Goal: Task Accomplishment & Management: Complete application form

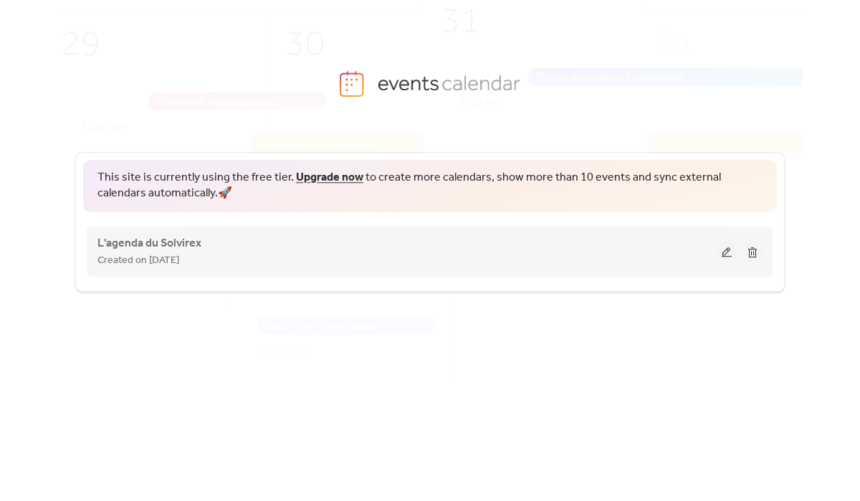
click at [722, 252] on button at bounding box center [727, 251] width 20 height 21
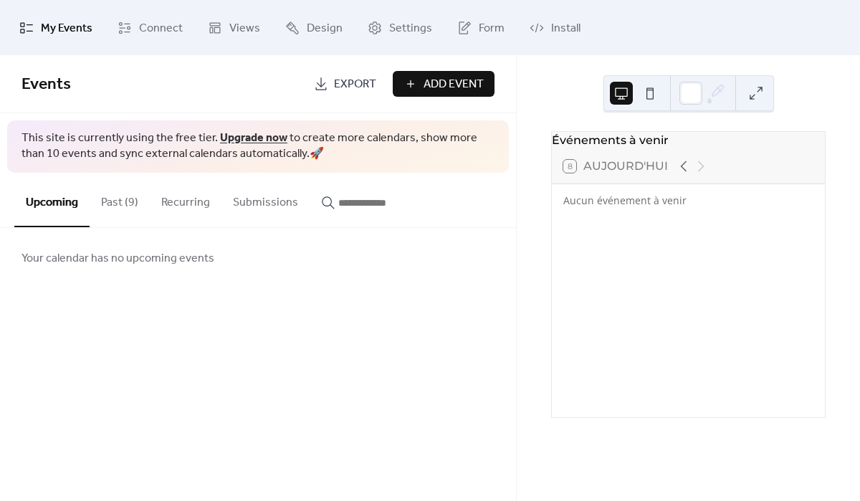
click at [127, 198] on button "Past (9)" at bounding box center [120, 199] width 60 height 53
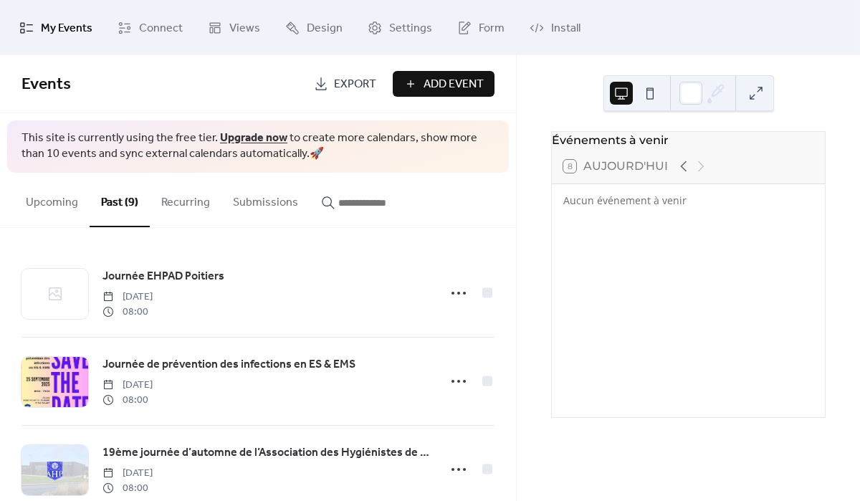
click at [245, 136] on link "Upgrade now" at bounding box center [253, 138] width 67 height 22
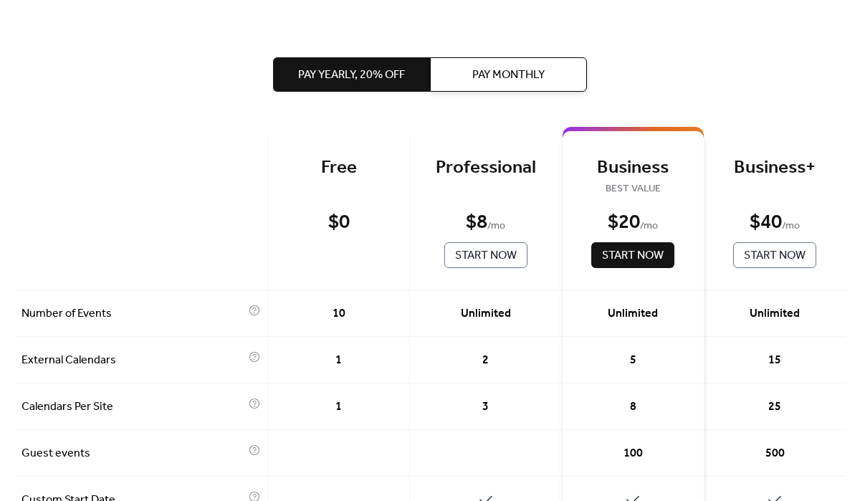
scroll to position [11, 0]
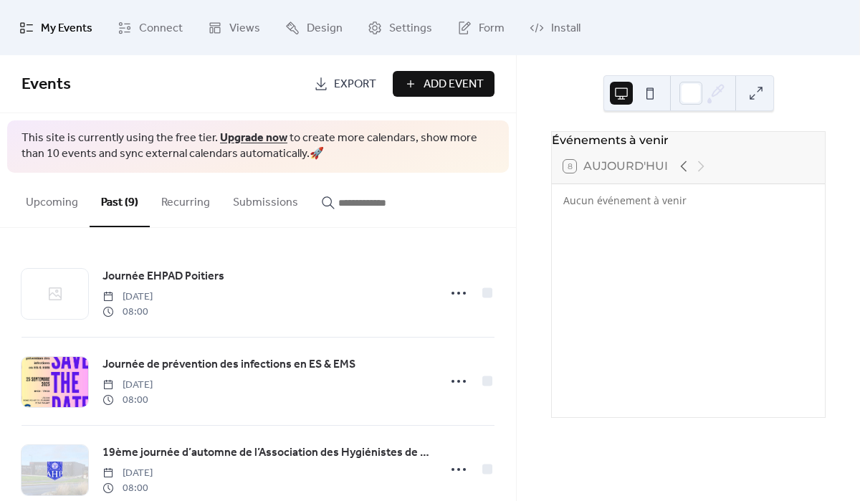
click at [452, 82] on span "Add Event" at bounding box center [454, 84] width 60 height 17
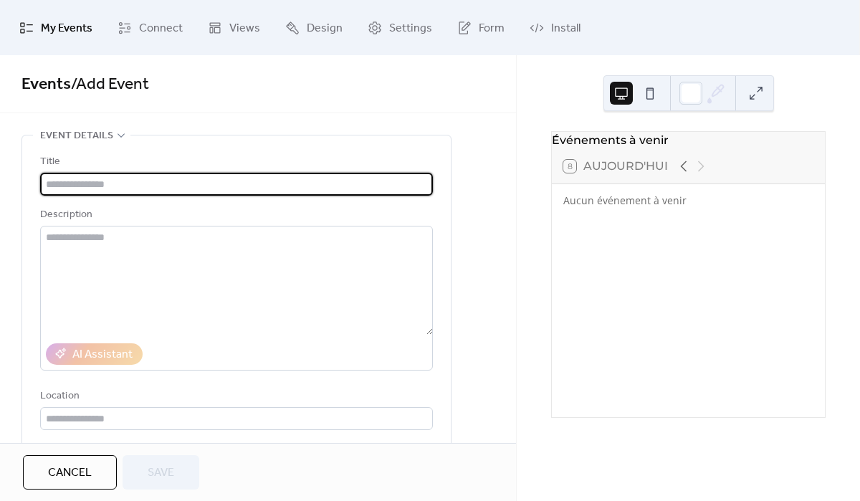
drag, startPoint x: 48, startPoint y: 186, endPoint x: 342, endPoint y: 173, distance: 294.1
click at [343, 174] on input "text" at bounding box center [236, 184] width 393 height 23
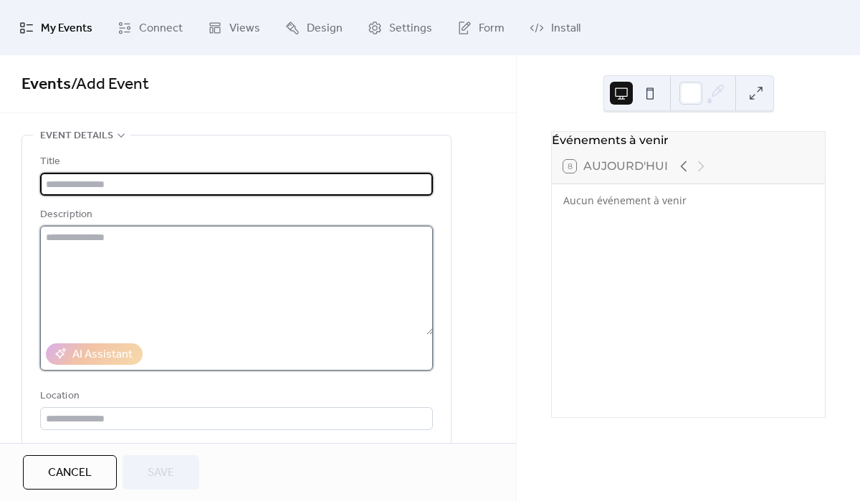
click at [97, 253] on textarea at bounding box center [236, 280] width 393 height 109
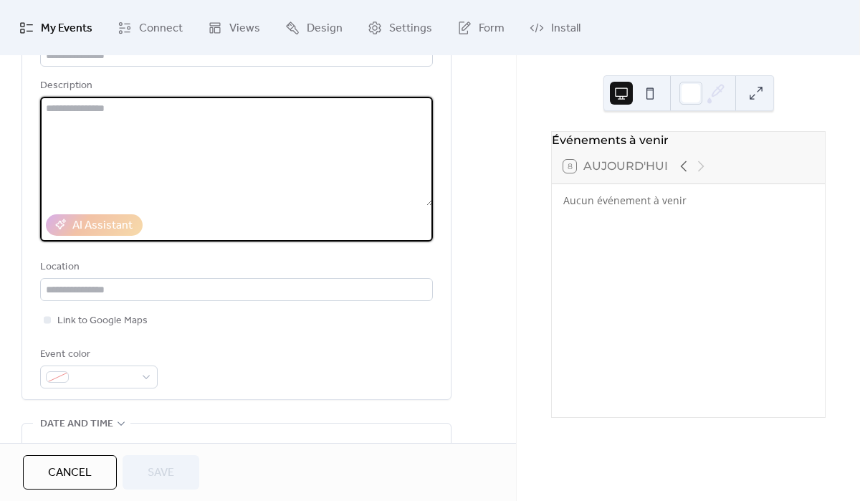
scroll to position [151, 0]
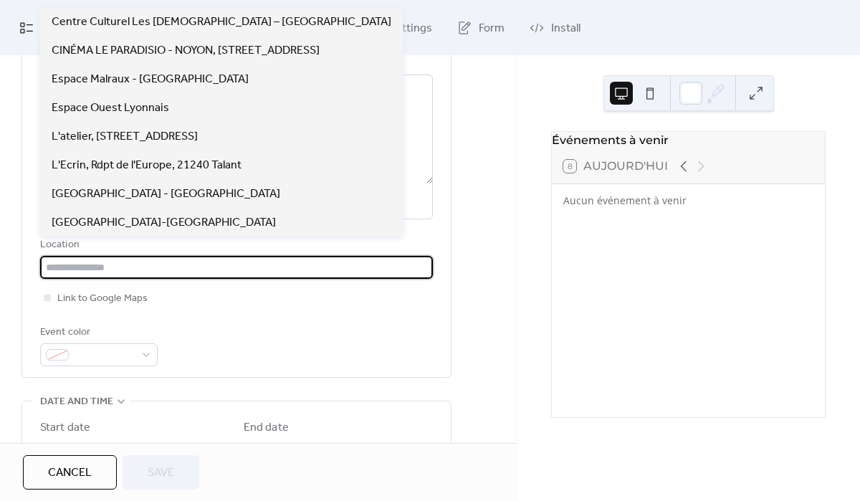
click at [69, 269] on input "text" at bounding box center [236, 267] width 393 height 23
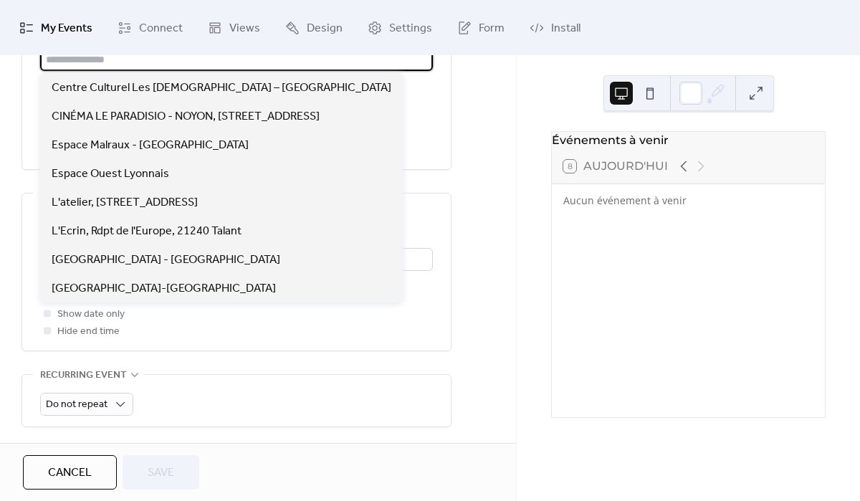
scroll to position [19, 0]
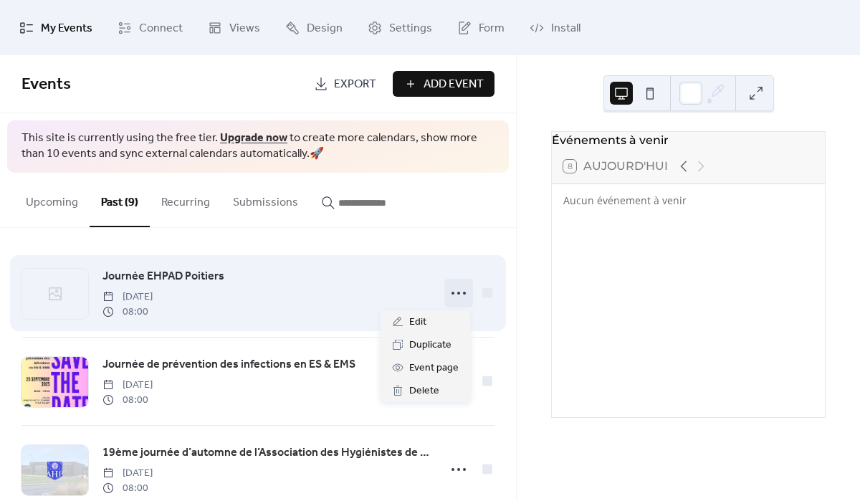
click at [463, 292] on circle at bounding box center [464, 293] width 3 height 3
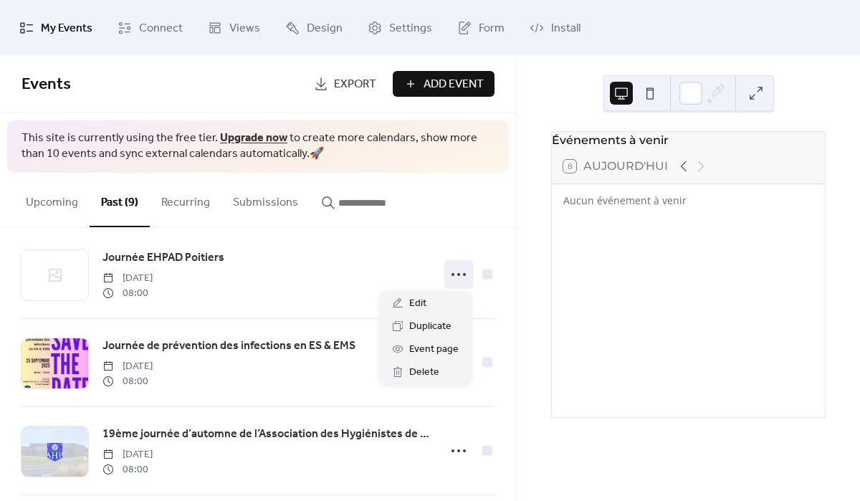
scroll to position [7, 0]
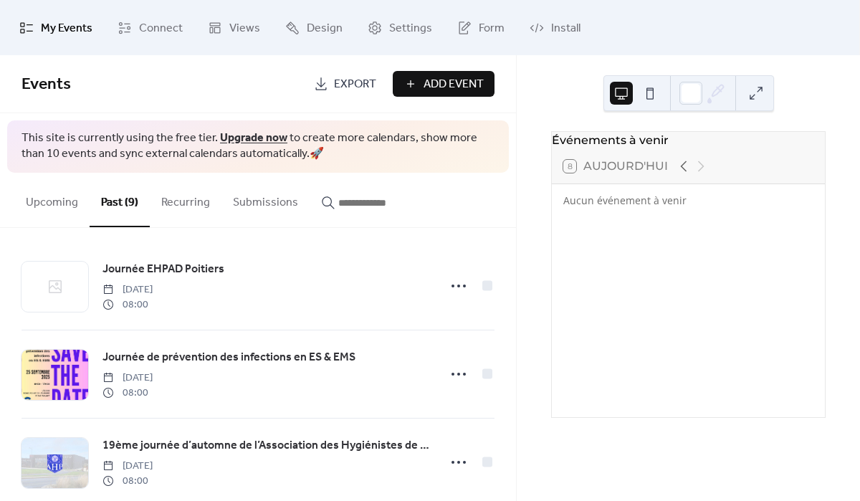
click at [535, 92] on div "Événements à venir 8 [DATE] [GEOGRAPHIC_DATA] événement à venir" at bounding box center [688, 278] width 343 height 446
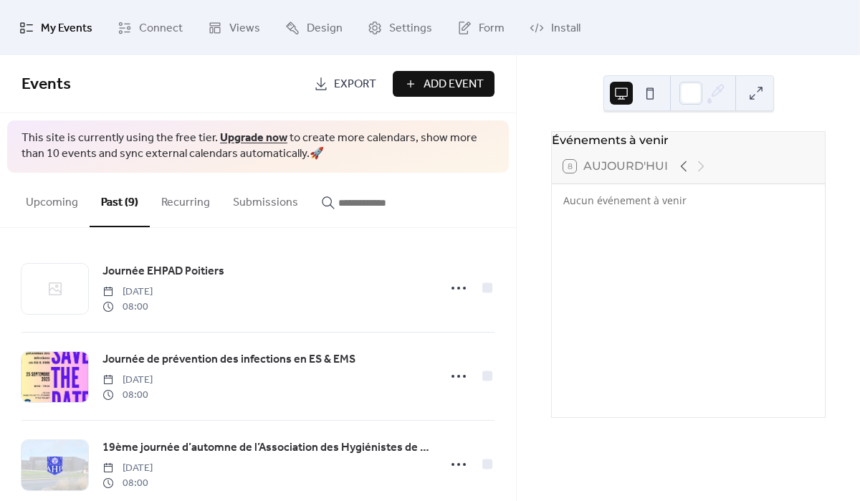
scroll to position [0, 0]
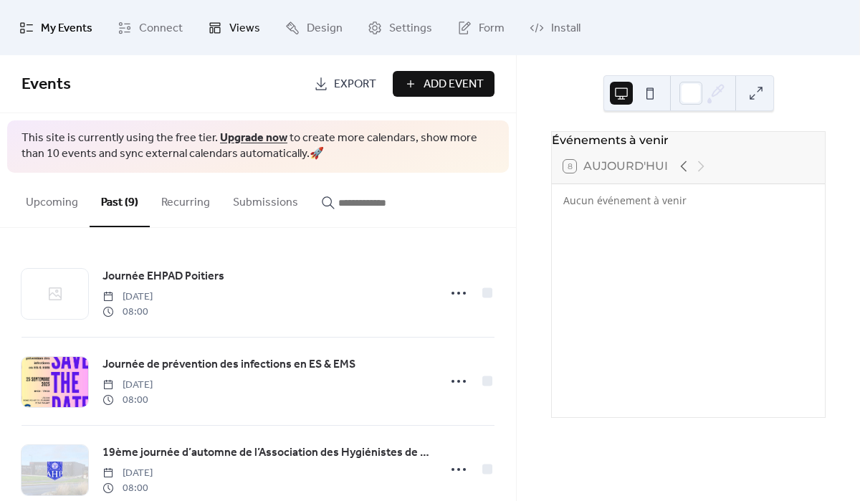
click at [219, 27] on icon at bounding box center [215, 28] width 14 height 14
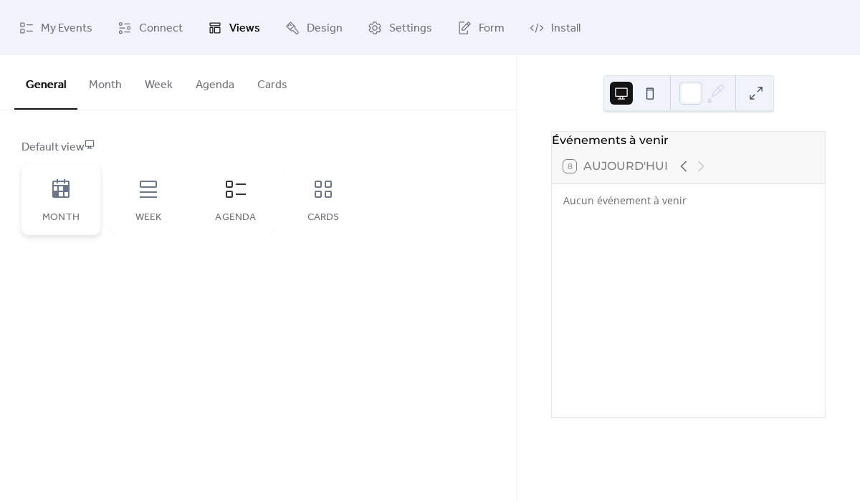
click at [57, 195] on icon at bounding box center [60, 188] width 17 height 19
click at [227, 204] on div "Agenda" at bounding box center [235, 199] width 79 height 72
click at [228, 204] on div "Agenda" at bounding box center [235, 199] width 79 height 72
click at [696, 169] on icon at bounding box center [700, 166] width 17 height 17
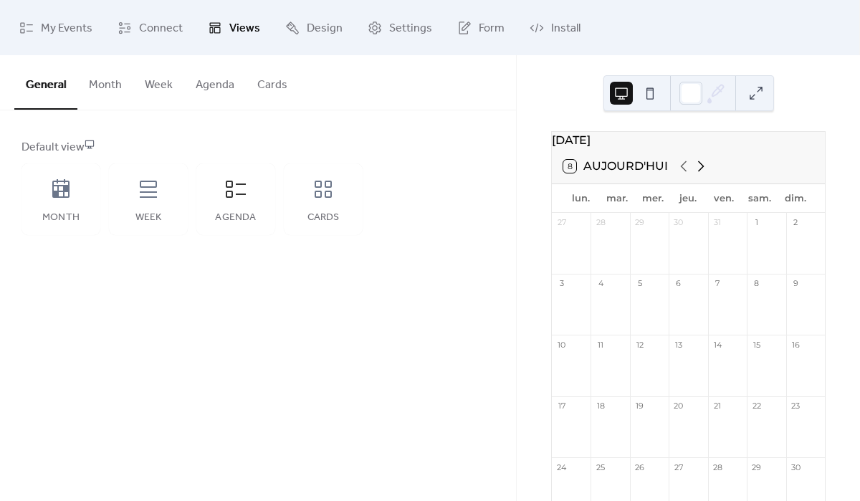
click at [696, 169] on icon at bounding box center [700, 166] width 17 height 17
click at [326, 201] on div "Cards" at bounding box center [323, 199] width 79 height 72
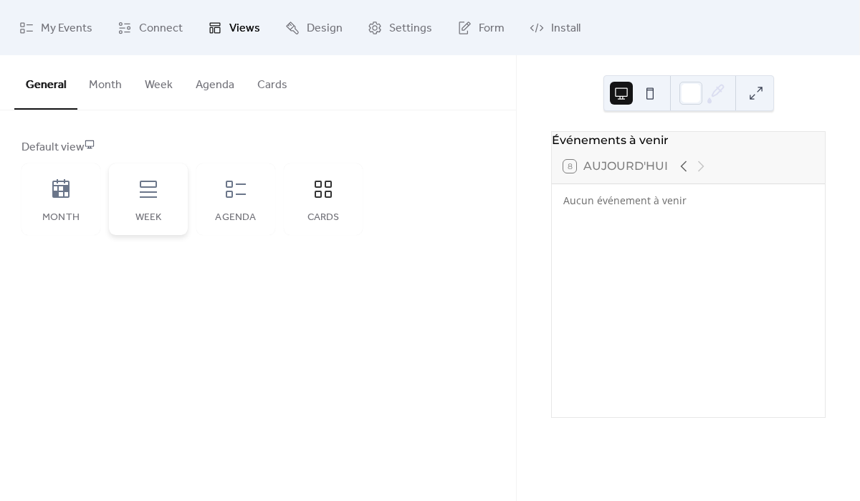
click at [148, 193] on icon at bounding box center [148, 189] width 23 height 23
click at [62, 200] on div "Month" at bounding box center [60, 199] width 79 height 72
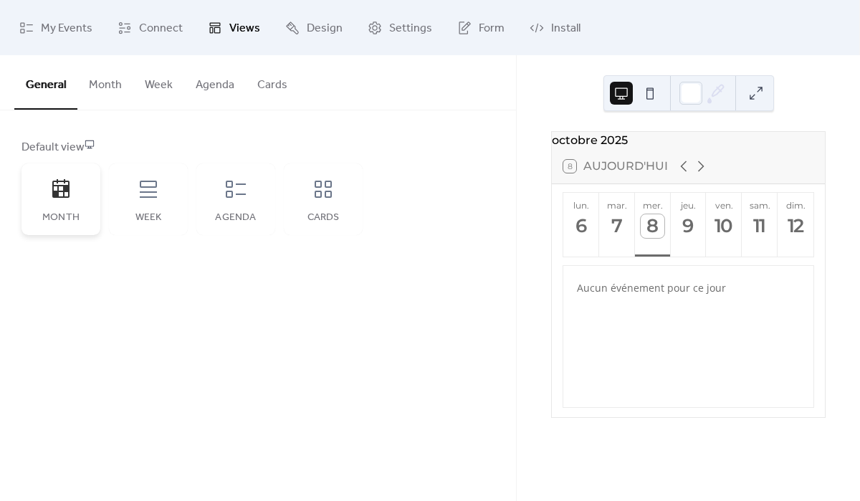
click at [75, 197] on div "Month" at bounding box center [60, 199] width 79 height 72
click at [161, 196] on div "Week" at bounding box center [148, 199] width 79 height 72
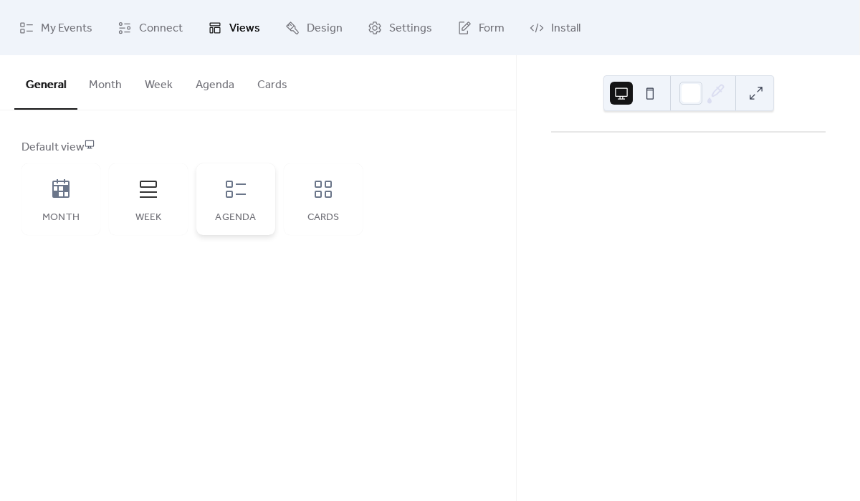
click at [251, 196] on div "Agenda" at bounding box center [235, 199] width 79 height 72
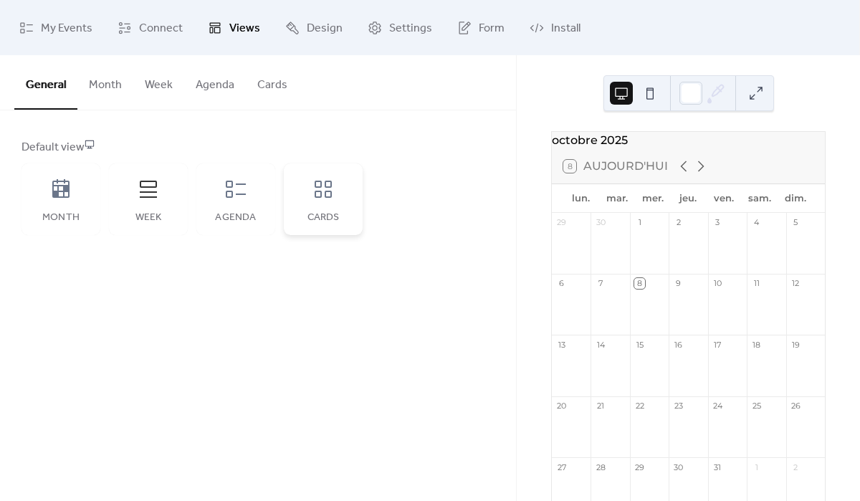
click at [312, 196] on icon at bounding box center [323, 189] width 23 height 23
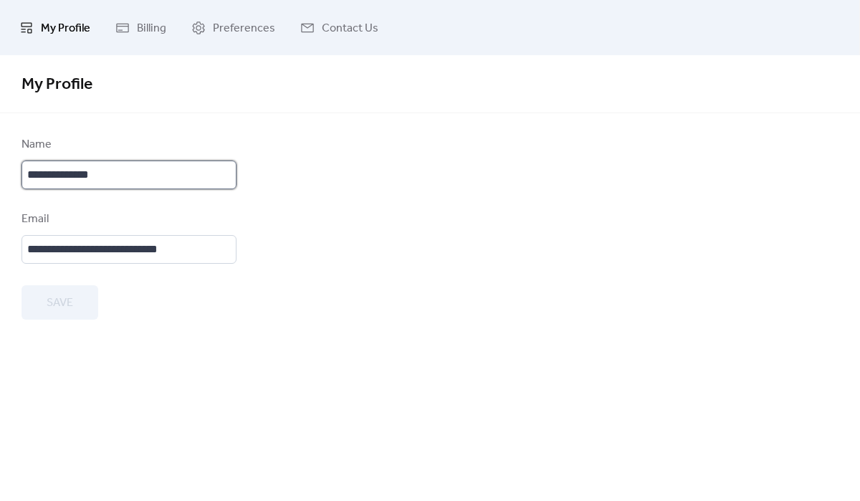
click at [115, 173] on input "**********" at bounding box center [128, 175] width 215 height 29
